Goal: Communication & Community: Answer question/provide support

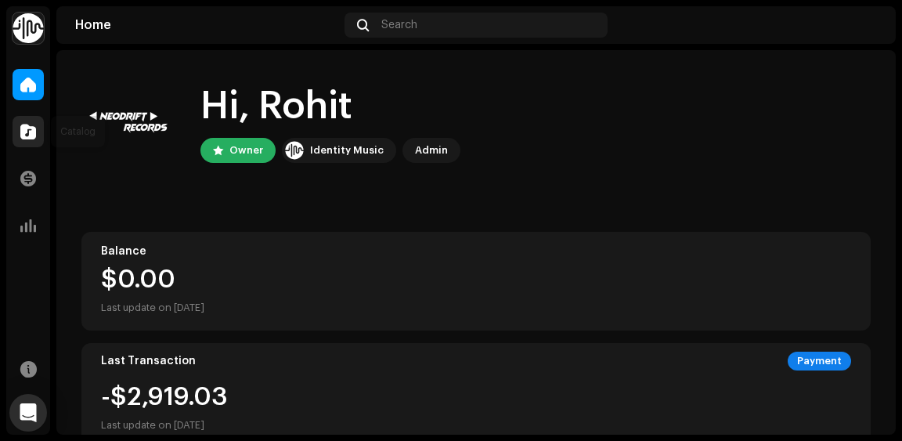
click at [27, 141] on div at bounding box center [28, 131] width 31 height 31
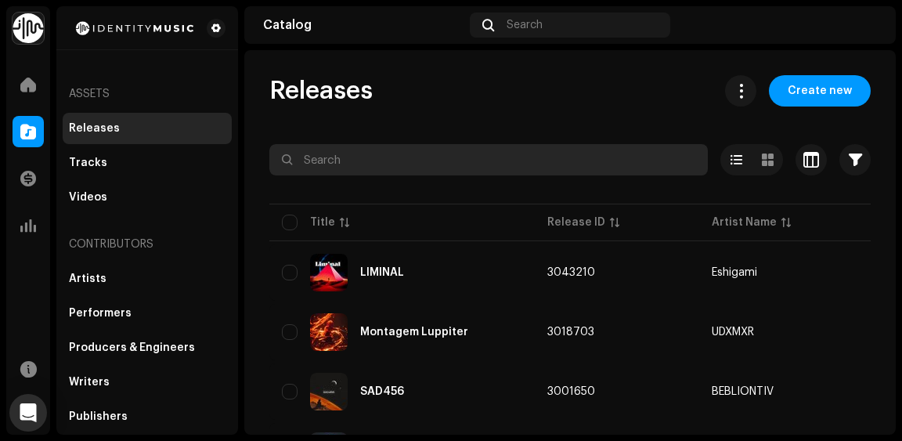
click at [382, 174] on input "text" at bounding box center [488, 159] width 438 height 31
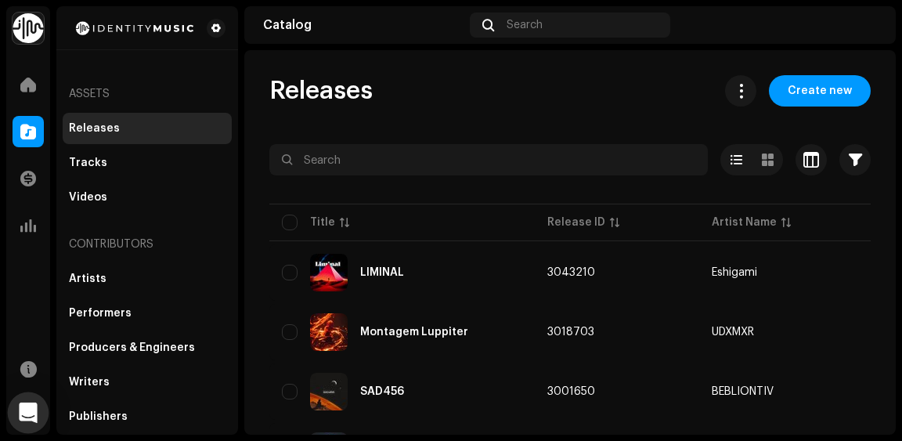
click at [23, 417] on icon "Open Intercom Messenger" at bounding box center [28, 412] width 20 height 20
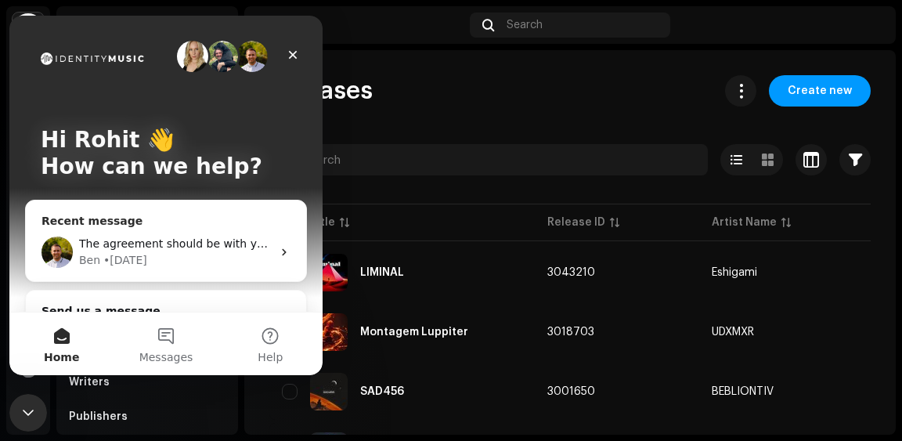
click at [211, 267] on div "Ben • [DATE]" at bounding box center [175, 260] width 193 height 16
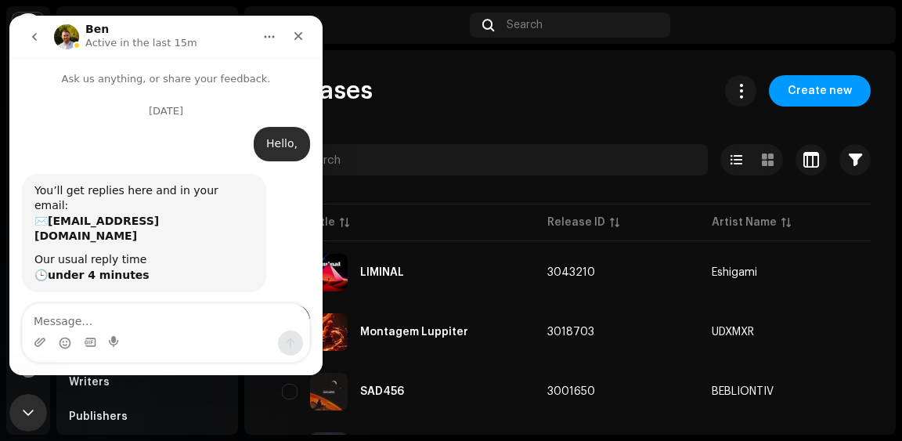
scroll to position [6019, 0]
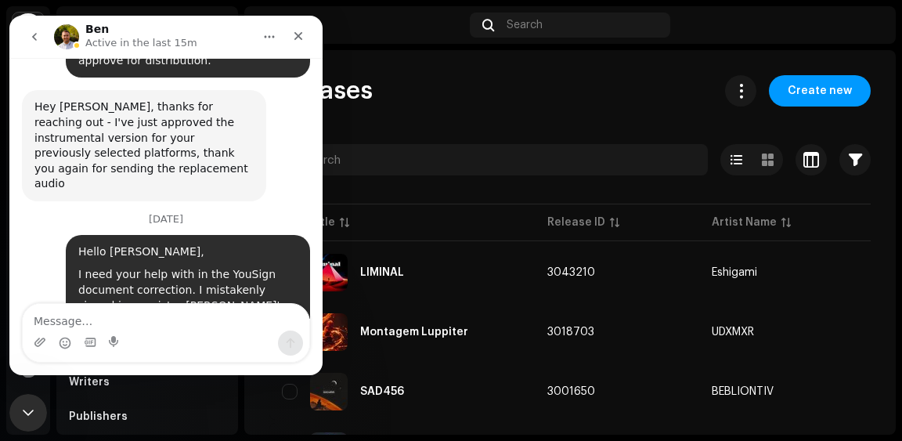
click at [142, 319] on textarea "Message…" at bounding box center [166, 317] width 286 height 27
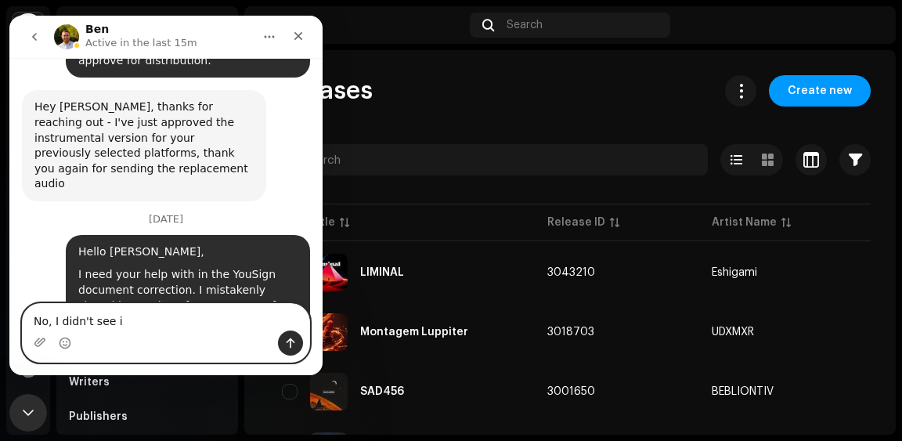
type textarea "No, I didn't see it"
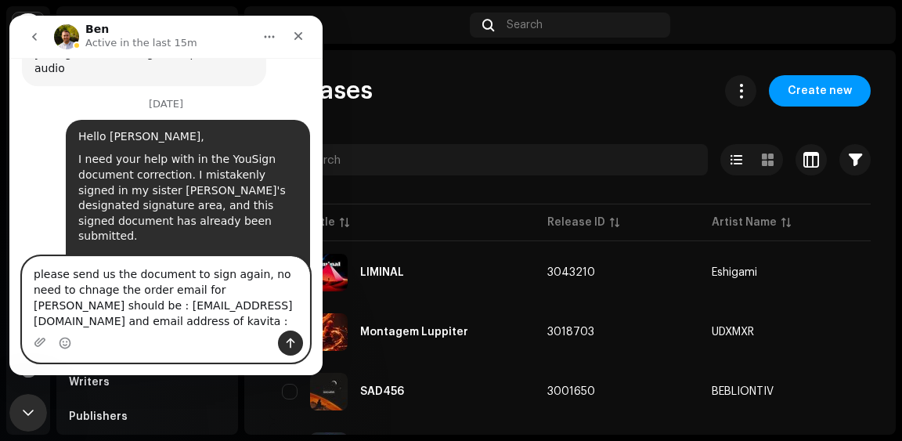
scroll to position [6134, 0]
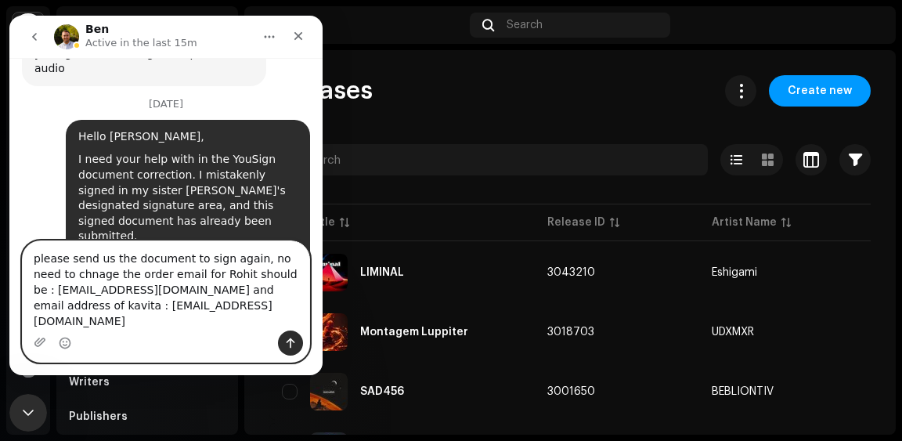
type textarea "please send us the document to sign again, no need to chnage the order email fo…"
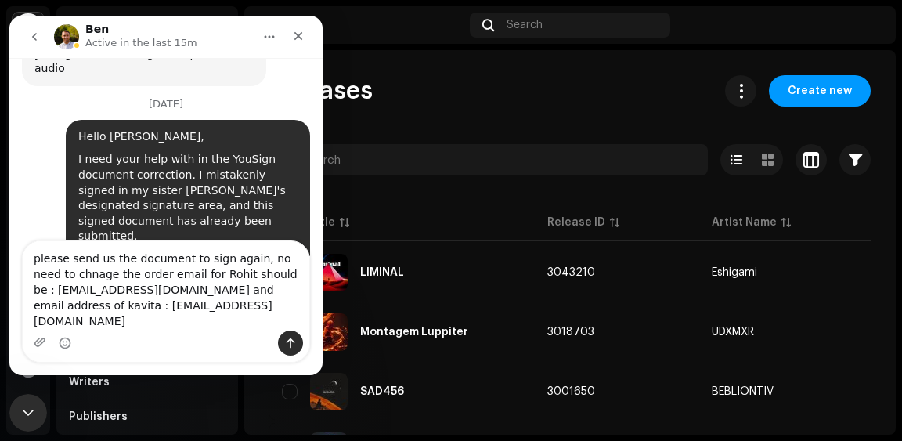
drag, startPoint x: 180, startPoint y: 333, endPoint x: 113, endPoint y: 281, distance: 84.7
click at [113, 281] on div "please send us the document to sign again, no need to chnage the order email fo…" at bounding box center [166, 301] width 286 height 121
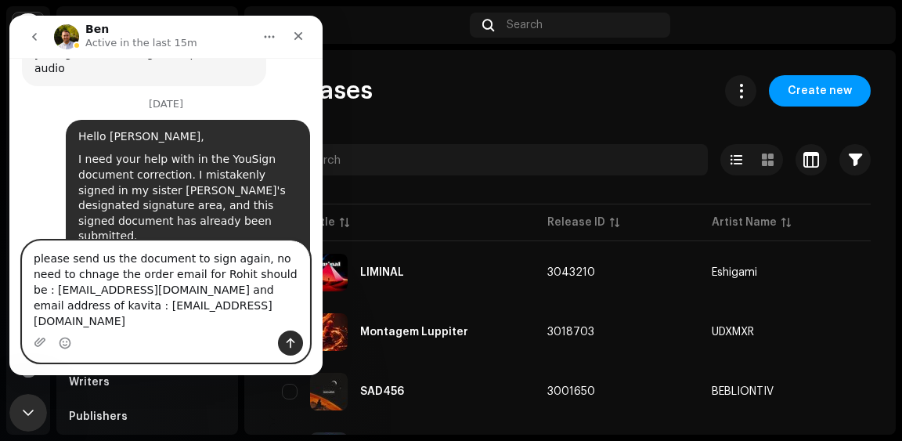
drag, startPoint x: 182, startPoint y: 325, endPoint x: 0, endPoint y: 228, distance: 205.9
click at [23, 241] on textarea "please send us the document to sign again, no need to chnage the order email fo…" at bounding box center [166, 285] width 286 height 89
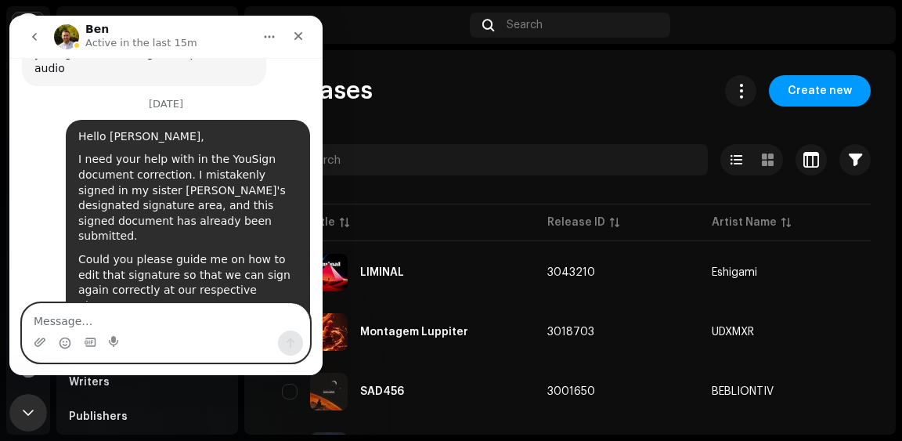
scroll to position [6087, 0]
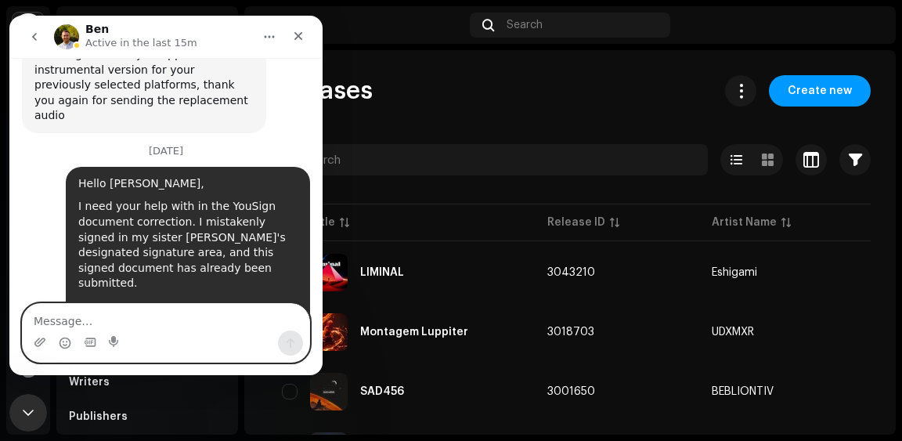
paste textarea "Please send us the document to sign again. No need to change the order. Email f…"
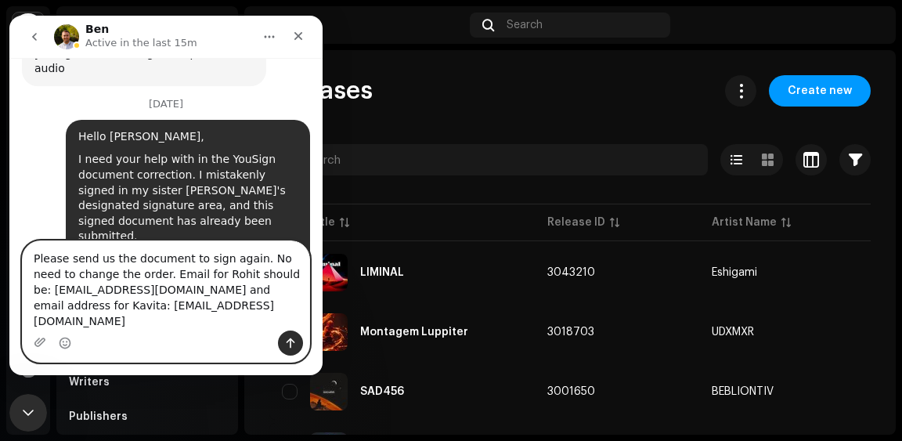
type textarea "Please send us the document to sign again. No need to change the order. Email f…"
click at [287, 344] on icon "Send a message…" at bounding box center [290, 343] width 13 height 13
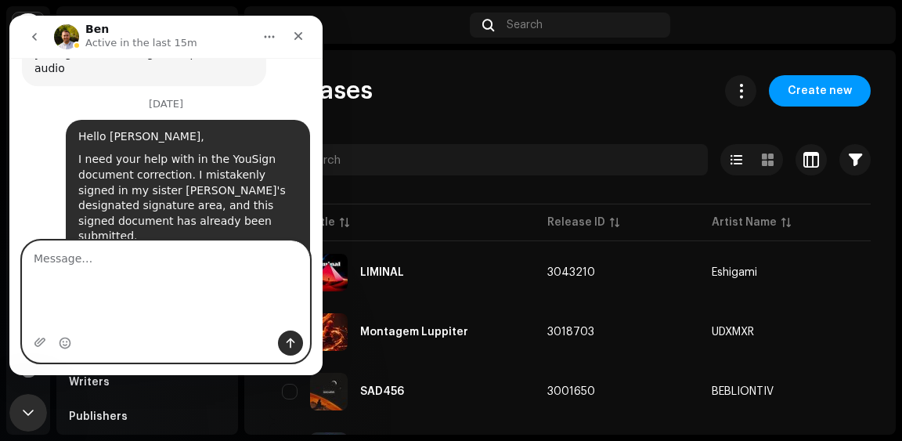
scroll to position [6184, 0]
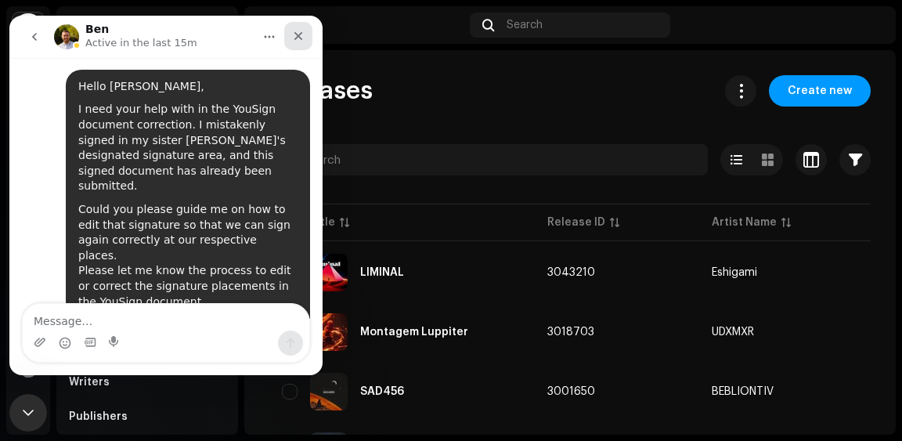
click at [300, 34] on icon "Close" at bounding box center [298, 36] width 13 height 13
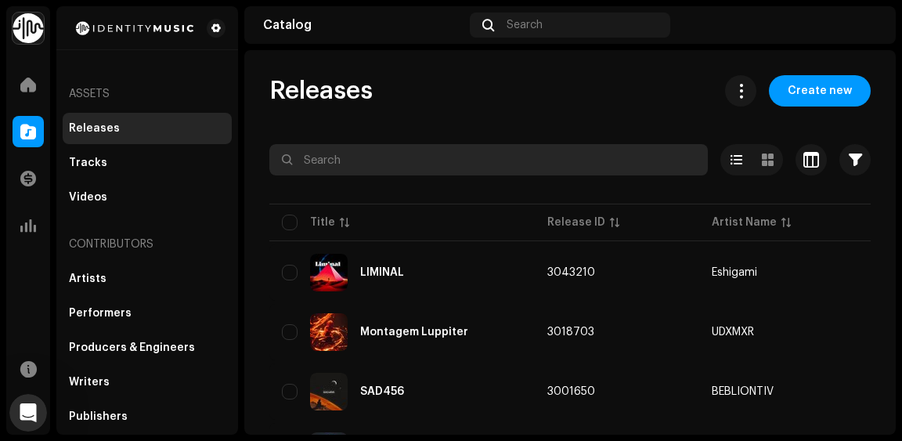
click at [423, 162] on input "text" at bounding box center [488, 159] width 438 height 31
type input "klmrn"
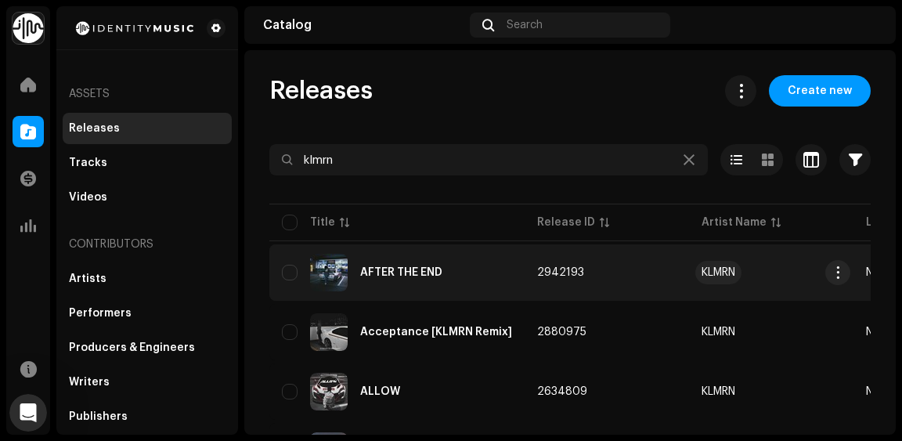
click at [715, 275] on div "KLMRN" at bounding box center [718, 272] width 34 height 11
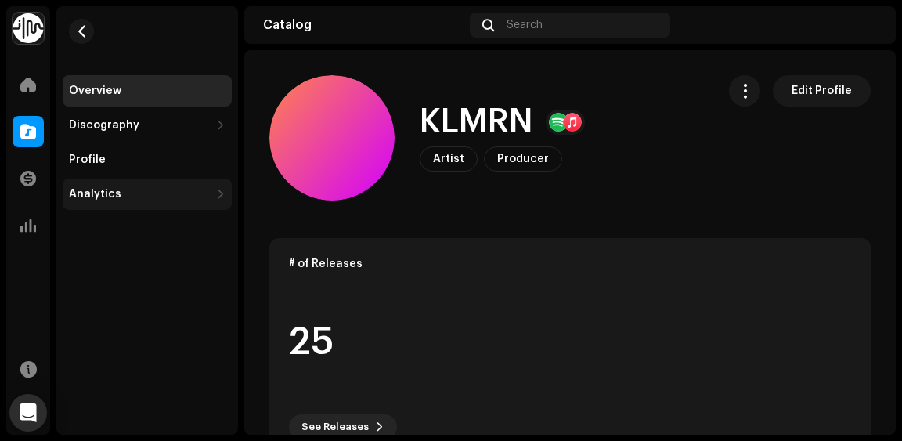
click at [152, 200] on div "Analytics" at bounding box center [139, 194] width 141 height 13
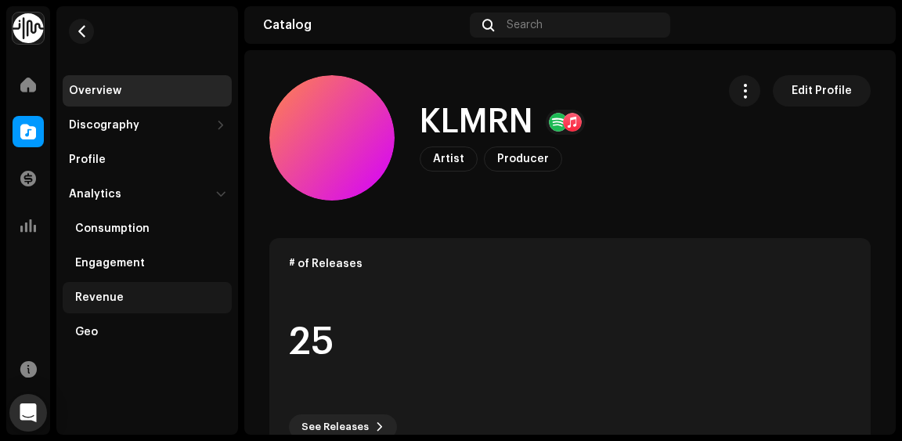
click at [137, 301] on div "Revenue" at bounding box center [150, 297] width 150 height 13
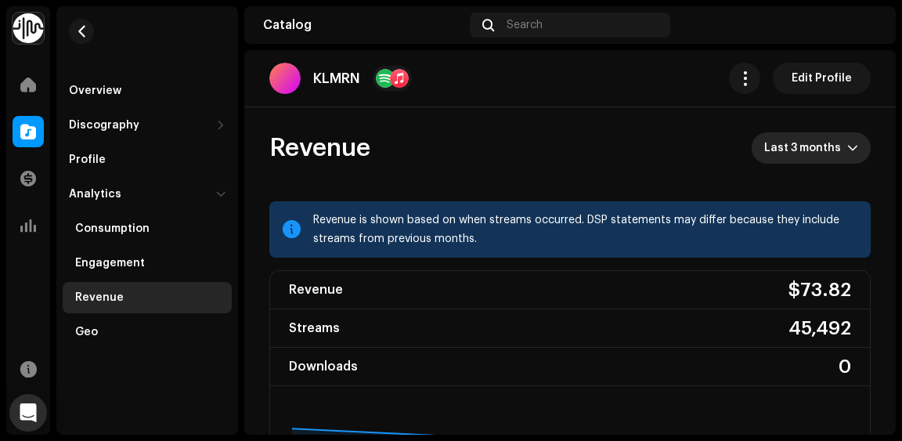
click at [808, 159] on span "Last 3 months" at bounding box center [805, 147] width 83 height 31
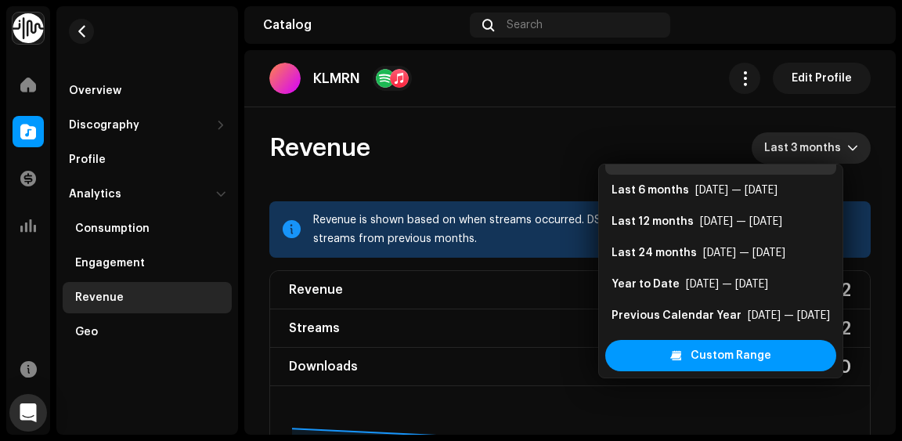
scroll to position [31, 0]
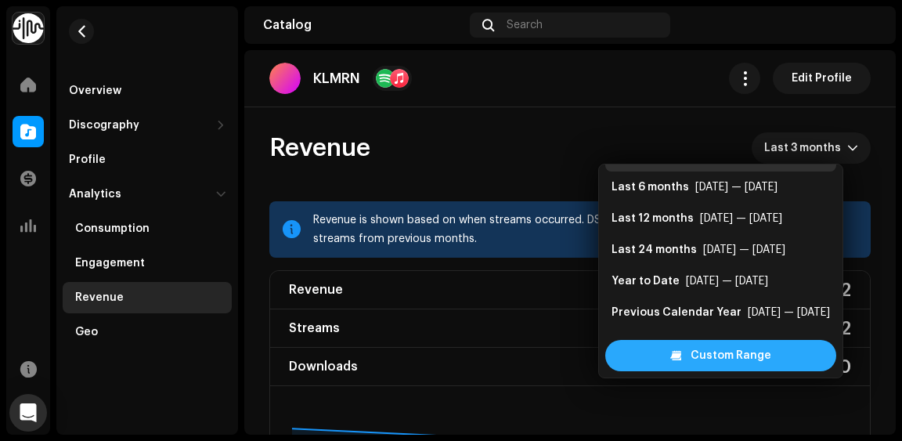
click at [727, 355] on span "Custom Range" at bounding box center [730, 355] width 81 height 31
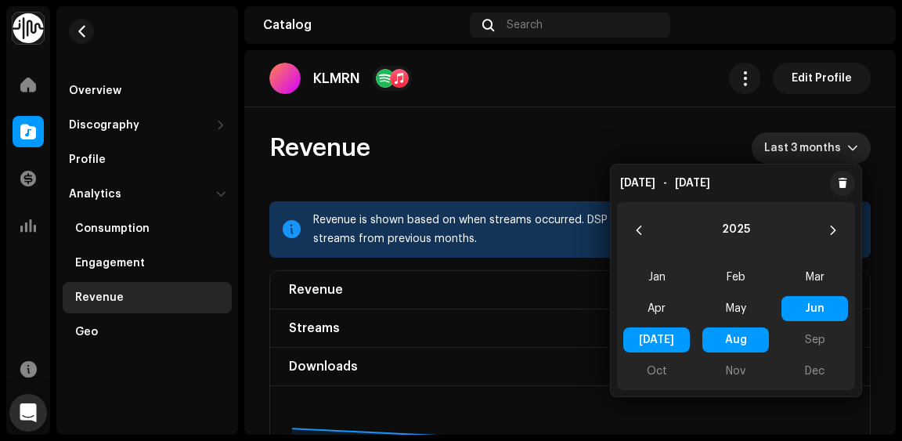
click at [802, 152] on span "Last 3 months" at bounding box center [805, 147] width 83 height 31
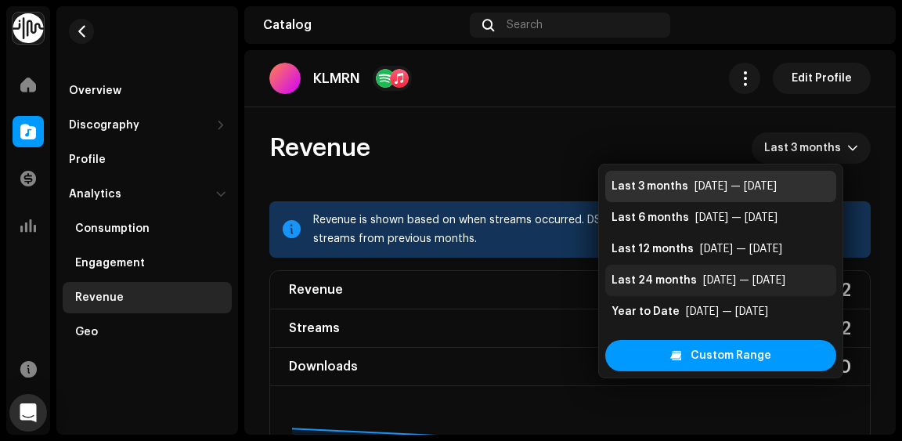
click at [729, 290] on li "Last 24 months Sep 2023 — Aug 2025" at bounding box center [720, 280] width 231 height 31
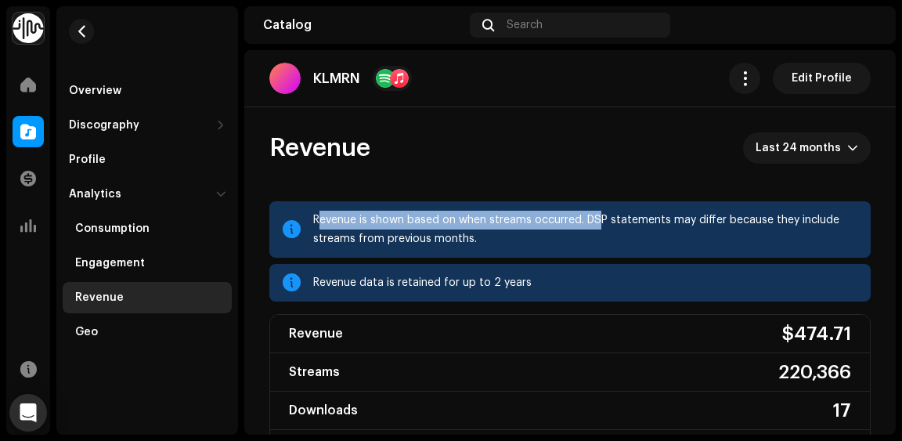
drag, startPoint x: 322, startPoint y: 224, endPoint x: 603, endPoint y: 220, distance: 281.0
click at [603, 220] on div "Revenue is shown based on when streams occurred. DSP statements may differ beca…" at bounding box center [585, 230] width 545 height 38
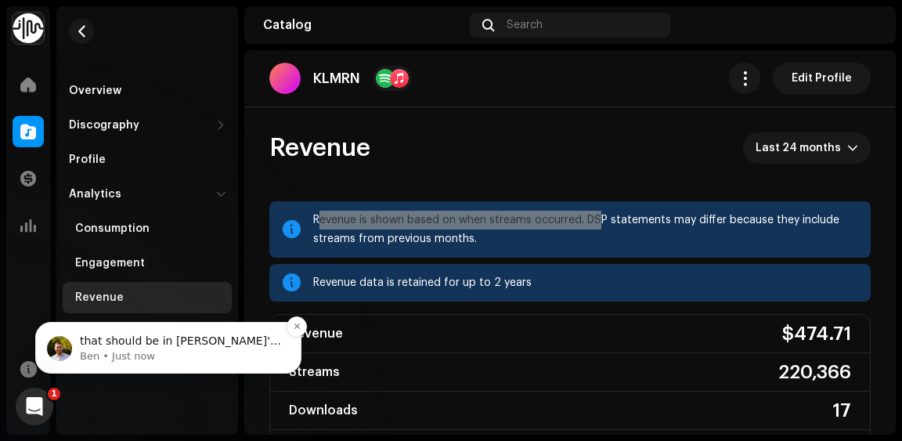
click at [112, 357] on p "Ben • Just now" at bounding box center [181, 356] width 202 height 14
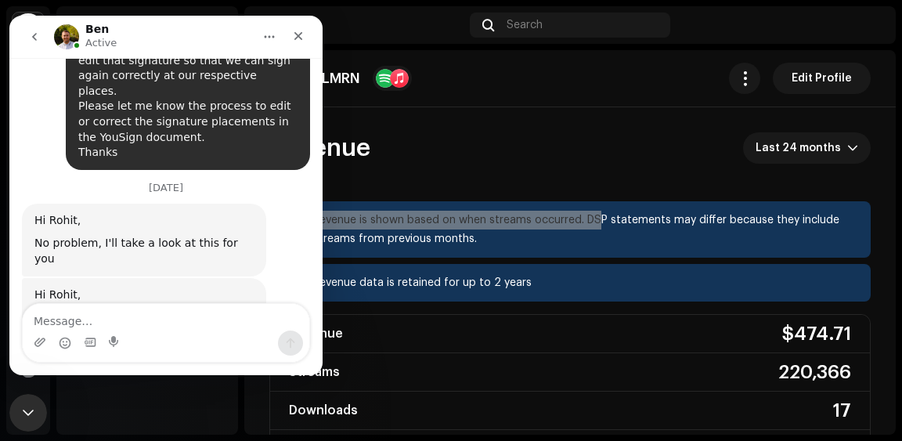
scroll to position [6346, 0]
click at [119, 313] on textarea "Message…" at bounding box center [166, 317] width 286 height 27
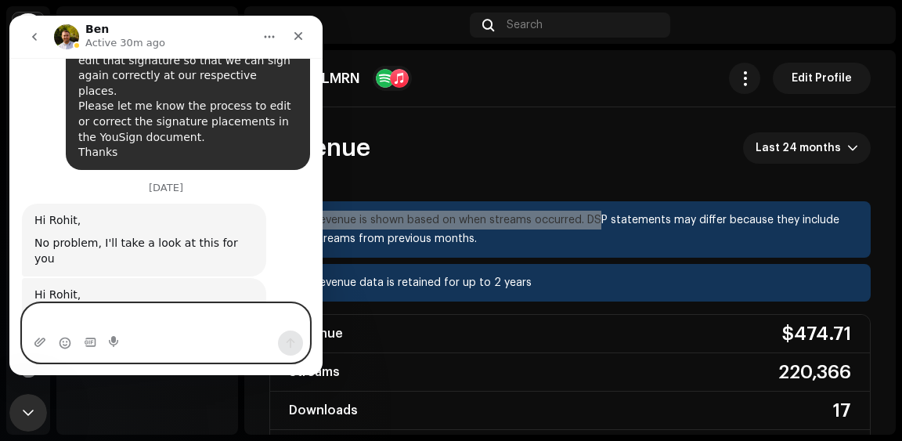
click at [103, 313] on textarea "Message…" at bounding box center [166, 317] width 286 height 27
type textarea "We've signed the document now!"
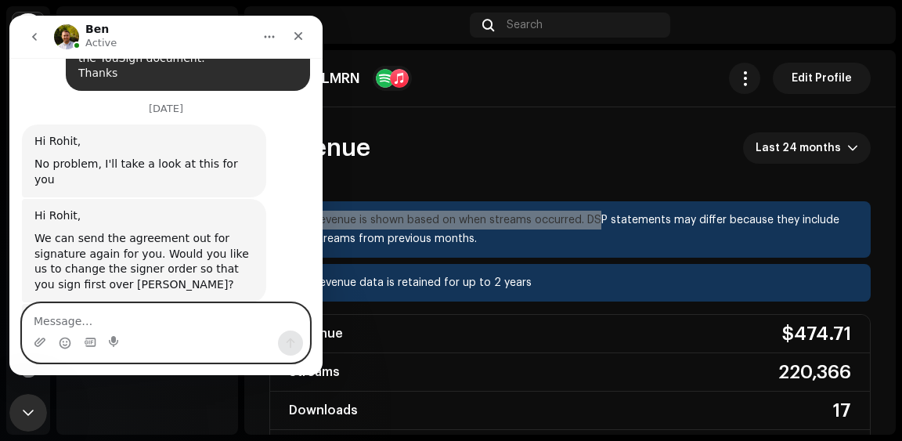
scroll to position [6429, 0]
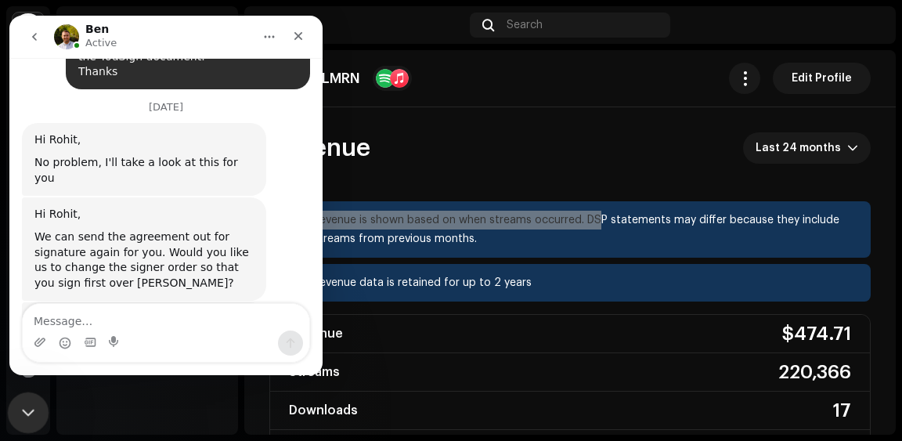
click at [18, 405] on icon "Close Intercom Messenger" at bounding box center [25, 410] width 19 height 19
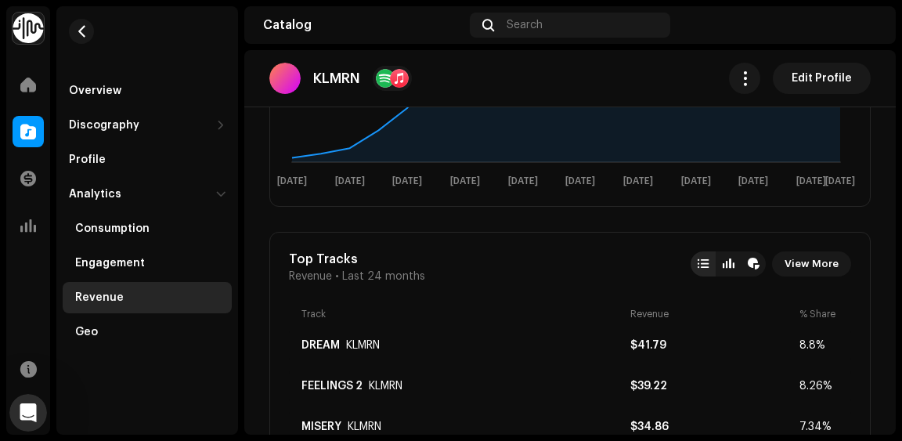
scroll to position [2, 0]
